Goal: Task Accomplishment & Management: Manage account settings

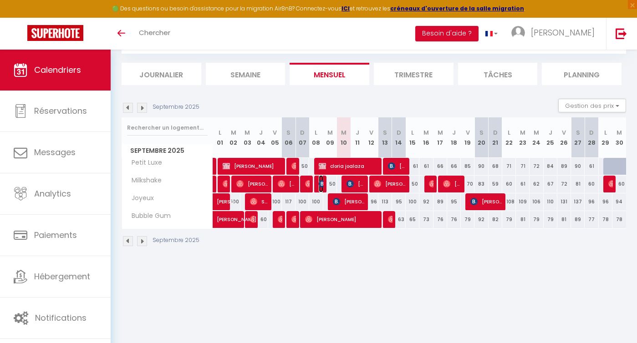
click at [321, 181] on img at bounding box center [322, 183] width 7 height 7
select select "OK"
select select "KO"
select select "0"
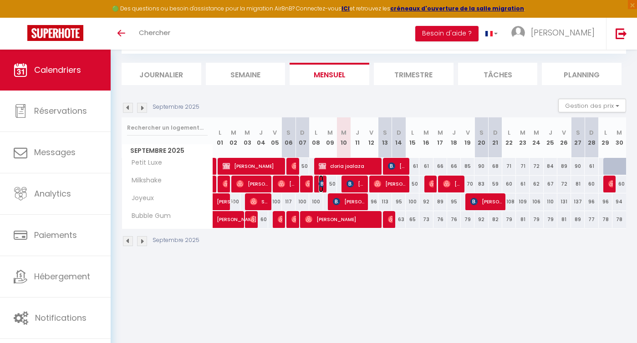
select select "1"
select select
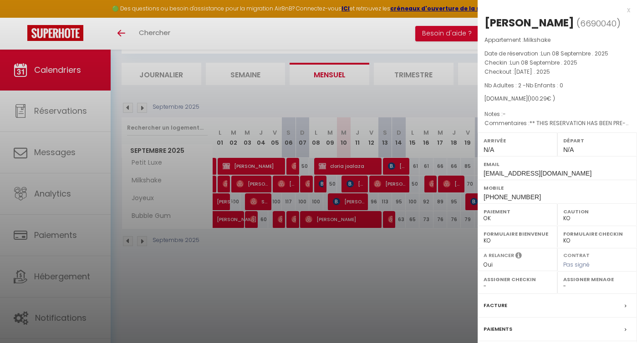
click at [343, 273] on div at bounding box center [318, 171] width 637 height 343
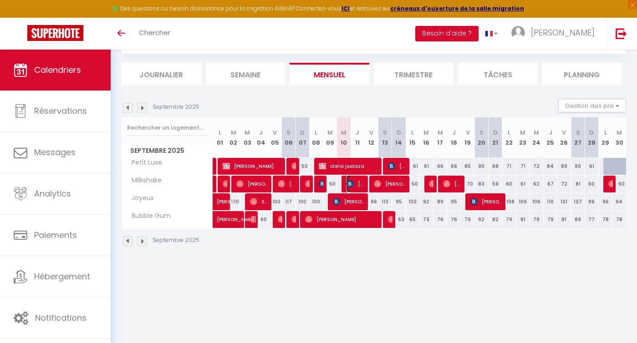
click at [356, 181] on span "[PERSON_NAME]" at bounding box center [355, 183] width 18 height 17
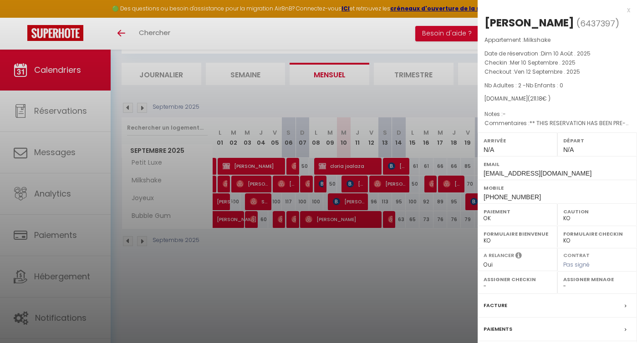
click at [361, 244] on div at bounding box center [318, 171] width 637 height 343
